Goal: Task Accomplishment & Management: Manage account settings

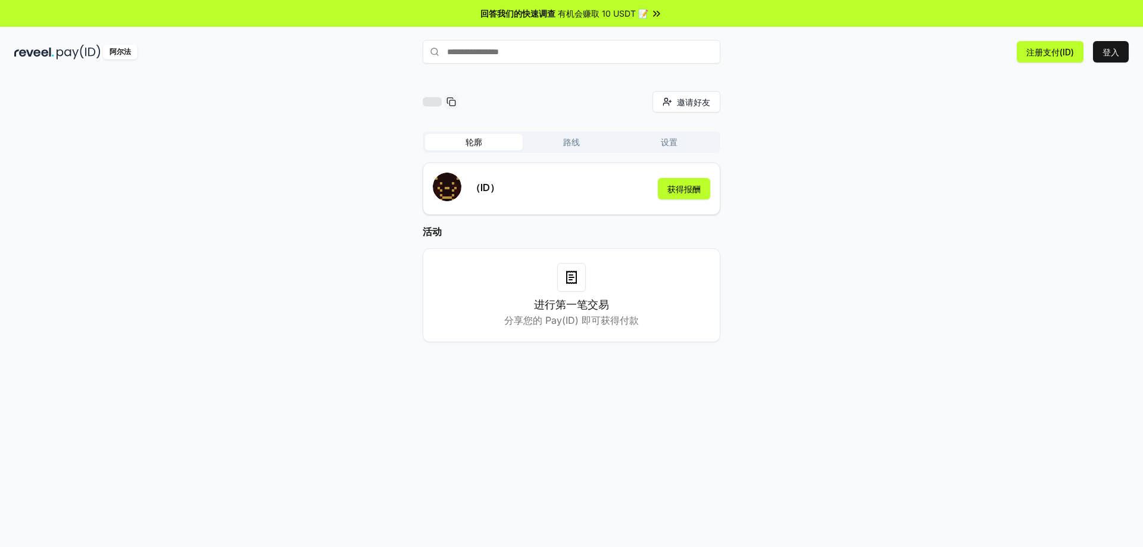
click at [1131, 50] on div "阿尔法 注册支付(ID) 登入" at bounding box center [571, 51] width 1143 height 31
click at [1117, 55] on font "登入" at bounding box center [1111, 52] width 17 height 10
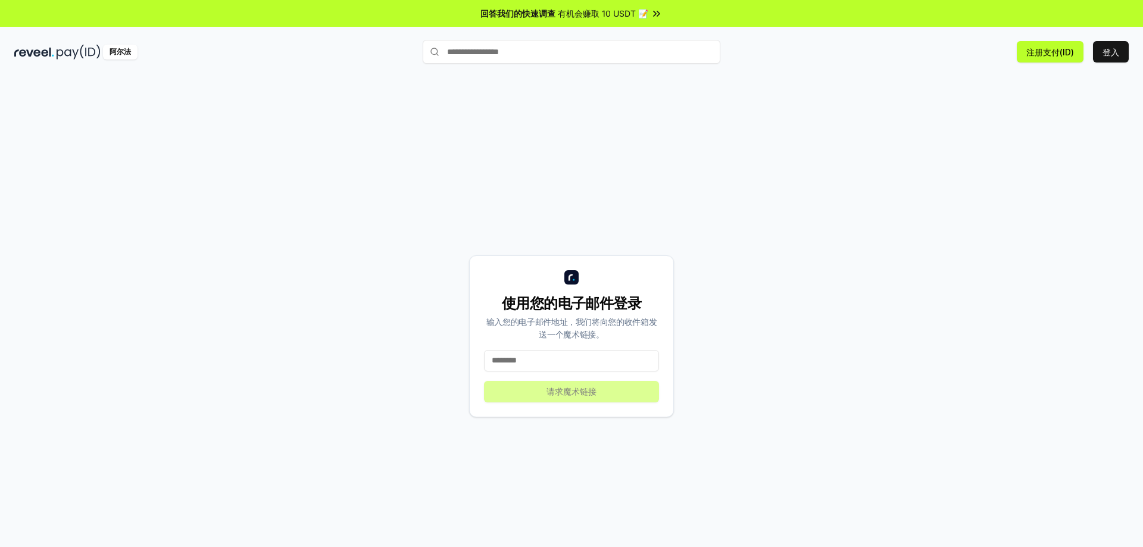
click at [523, 361] on input at bounding box center [571, 360] width 175 height 21
type input "**********"
click at [551, 394] on font "请求魔术链接" at bounding box center [572, 391] width 50 height 10
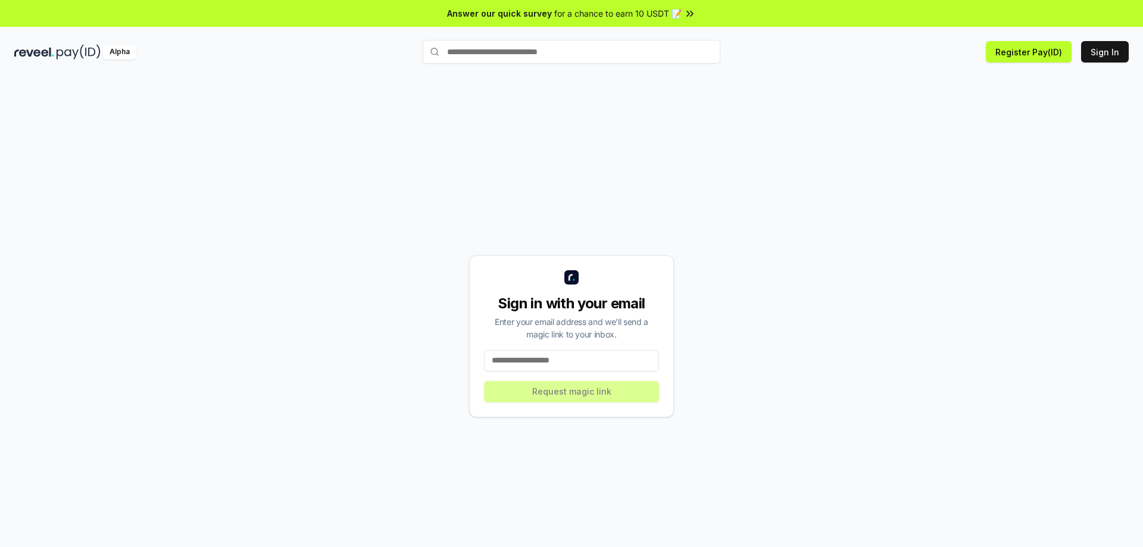
click at [532, 353] on input at bounding box center [571, 360] width 175 height 21
type input "**********"
click at [576, 393] on button "Request magic link" at bounding box center [571, 391] width 175 height 21
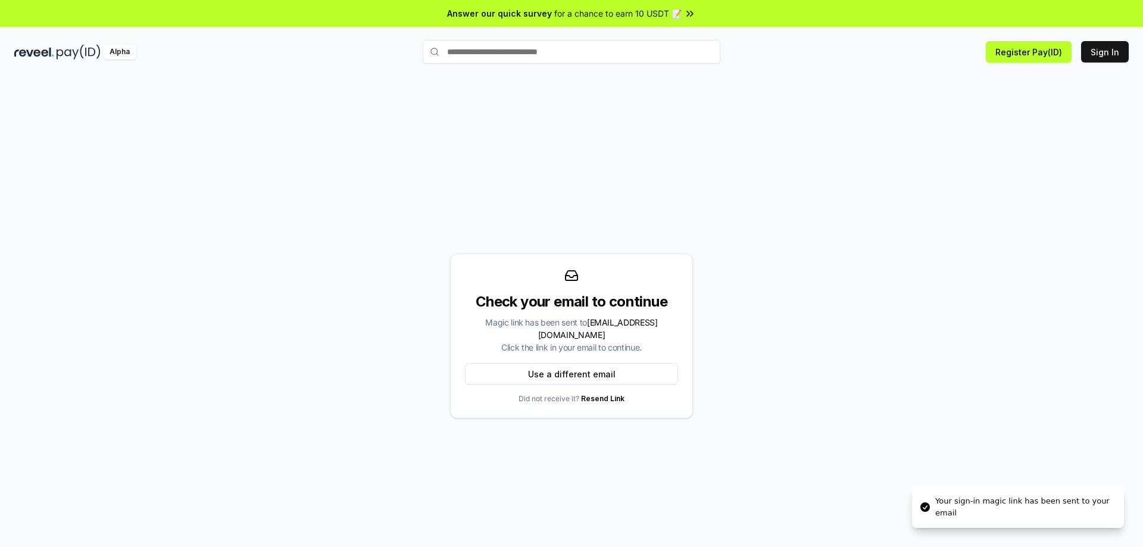
click at [959, 511] on div "Your sign-in magic link has been sent to your email" at bounding box center [1025, 506] width 179 height 23
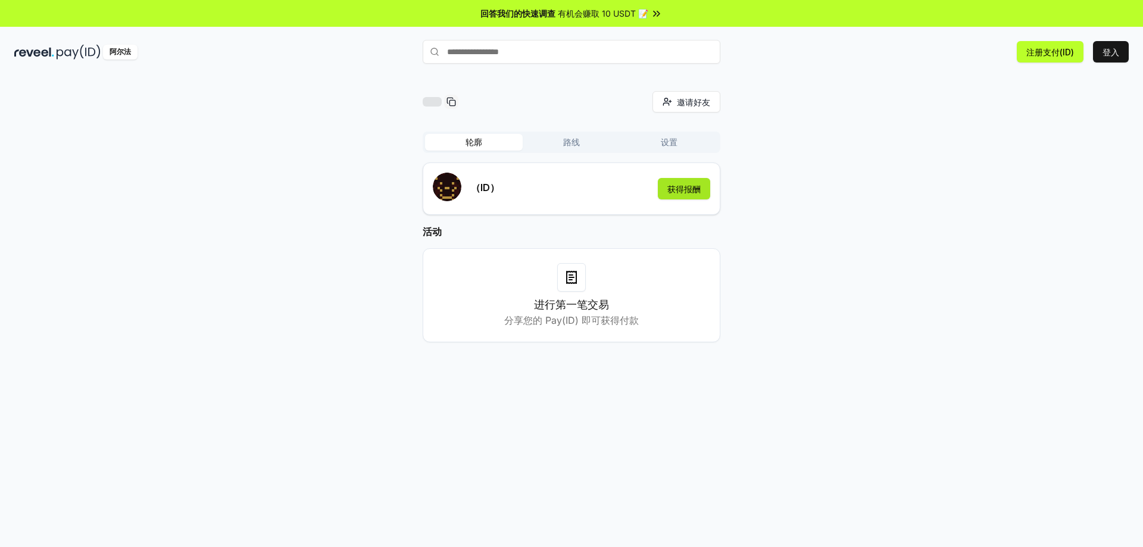
click at [681, 186] on font "获得报酬" at bounding box center [684, 189] width 33 height 10
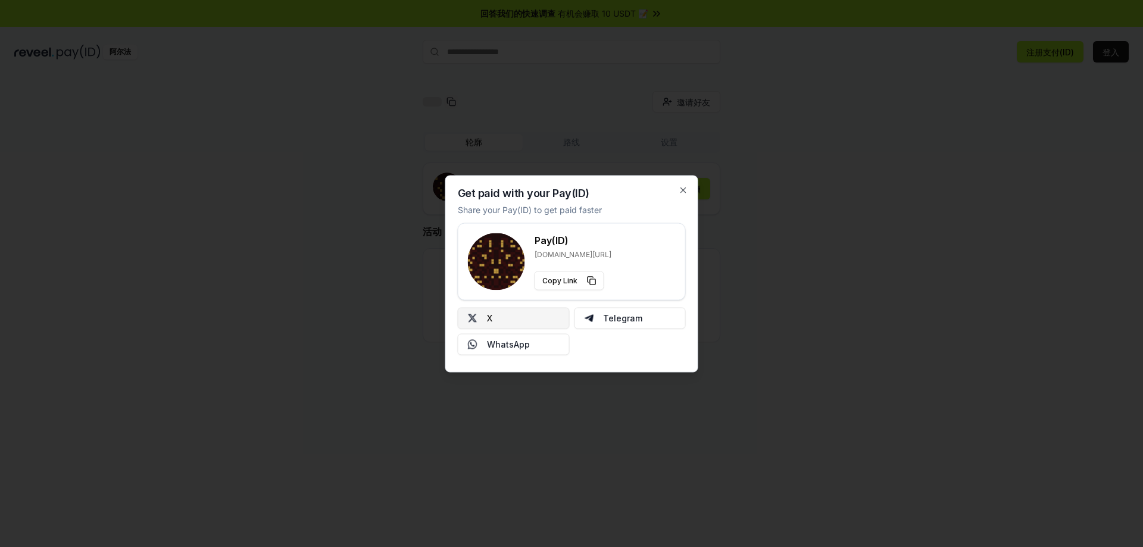
click at [525, 313] on button "X" at bounding box center [514, 317] width 112 height 21
click at [681, 186] on icon "button" at bounding box center [684, 190] width 10 height 10
